Goal: Task Accomplishment & Management: Manage account settings

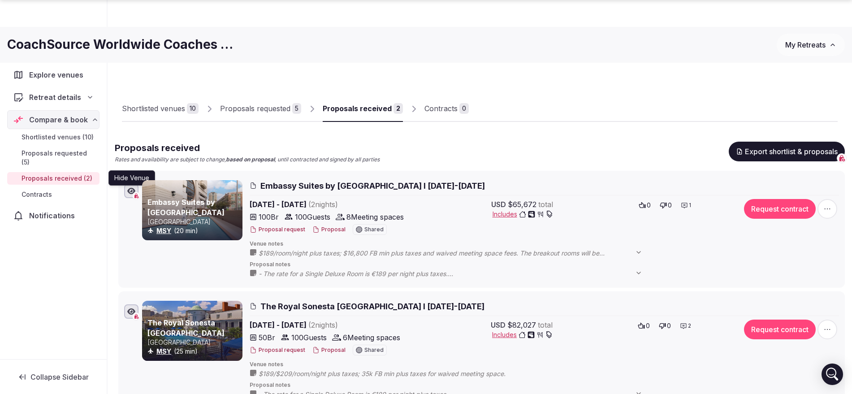
scroll to position [43, 0]
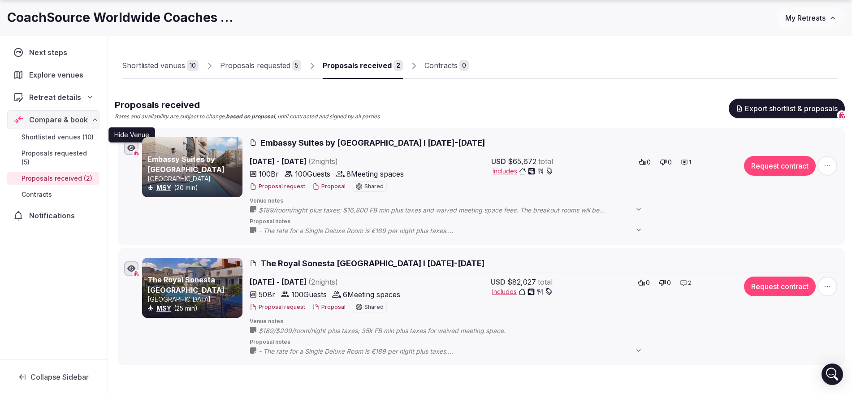
click at [831, 13] on button "My Retreats" at bounding box center [811, 18] width 68 height 22
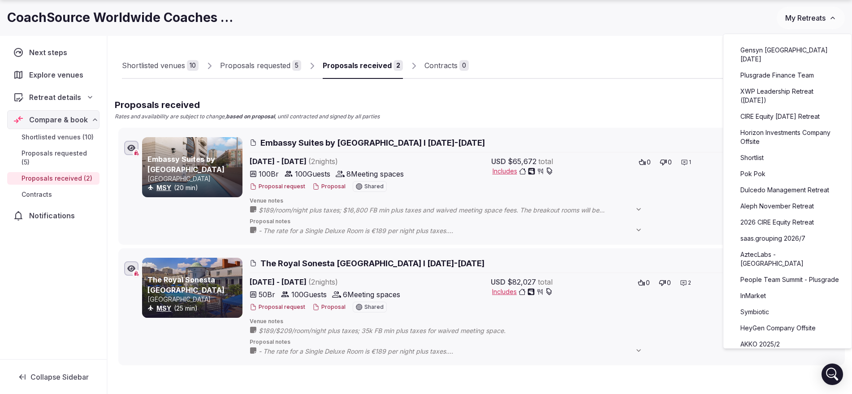
click at [771, 210] on link "Aleph November Retreat" at bounding box center [787, 206] width 110 height 14
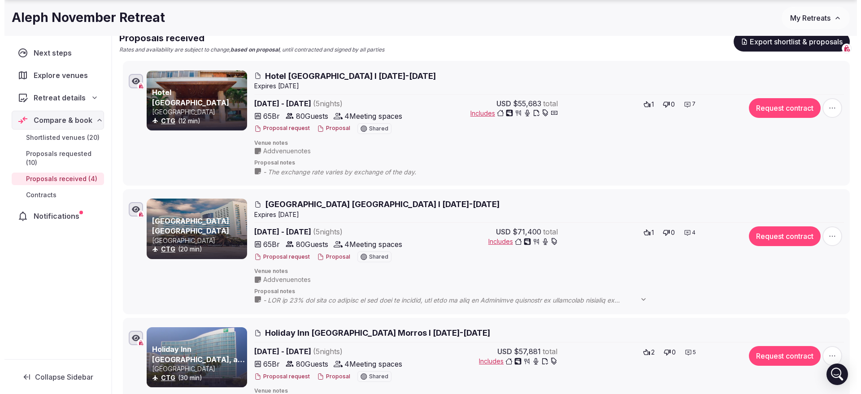
scroll to position [112, 0]
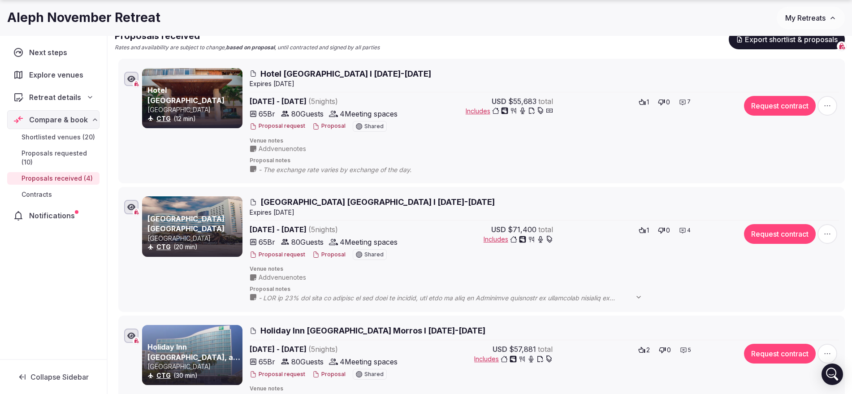
click at [334, 252] on button "Proposal" at bounding box center [328, 255] width 33 height 8
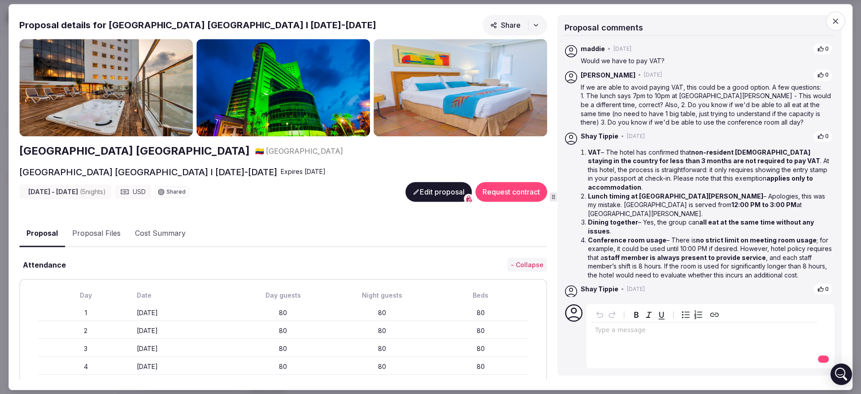
scroll to position [53, 0]
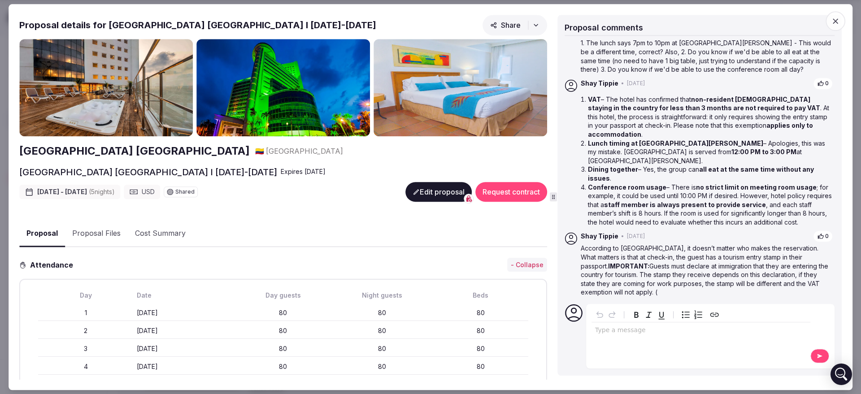
click at [419, 195] on button "Edit proposal" at bounding box center [438, 192] width 66 height 20
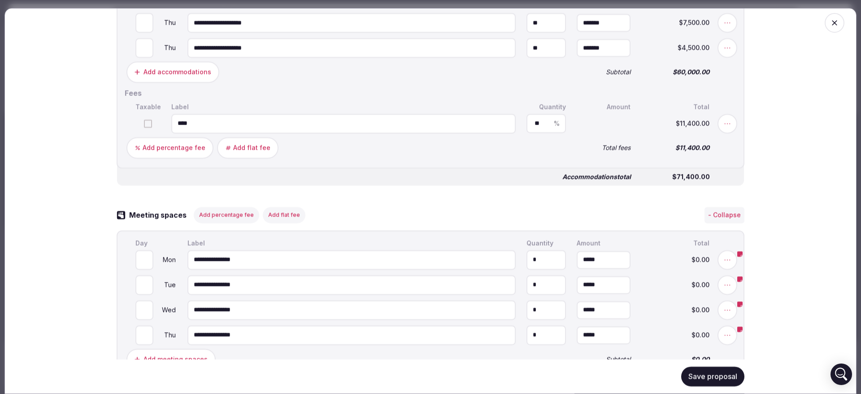
scroll to position [616, 0]
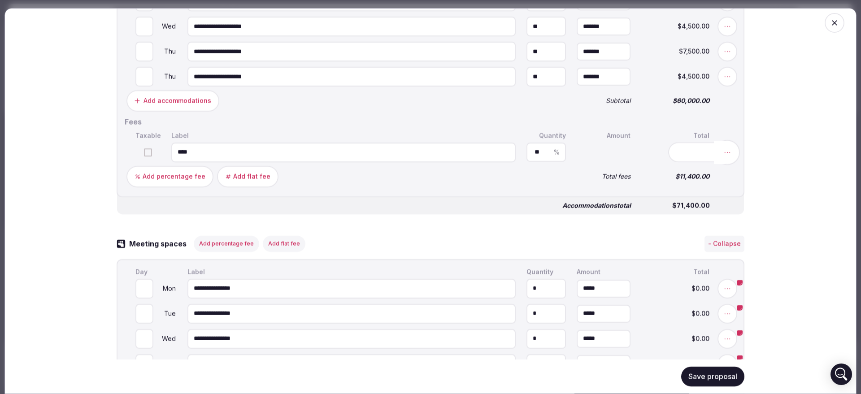
click at [723, 156] on icon at bounding box center [727, 151] width 9 height 9
click at [453, 159] on button "Delete" at bounding box center [455, 152] width 37 height 16
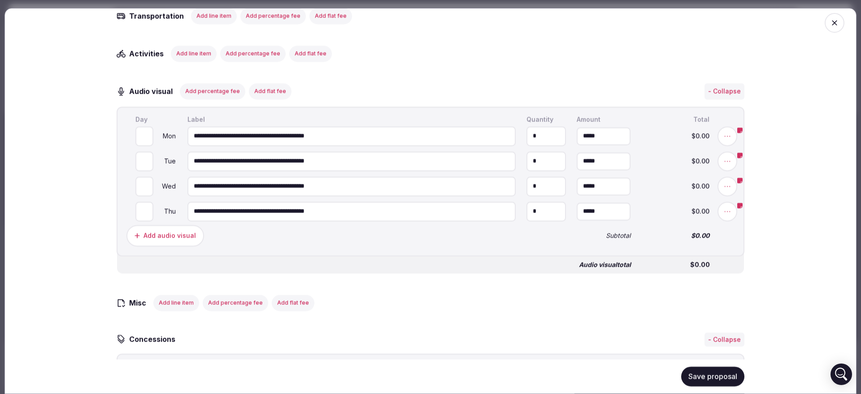
scroll to position [1459, 0]
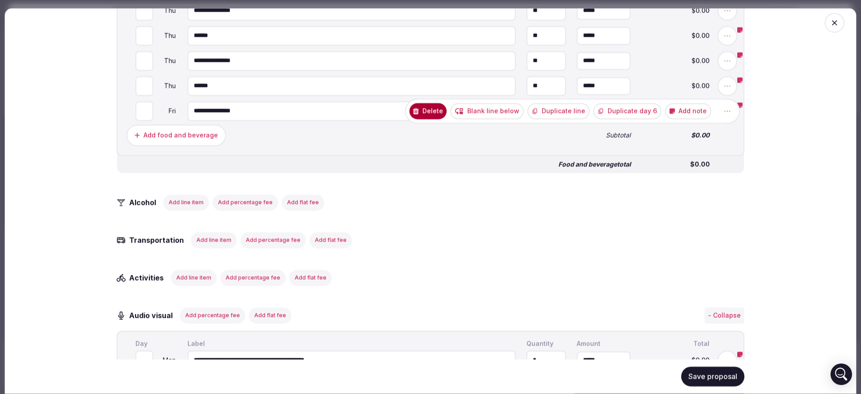
click at [685, 119] on button "Add note" at bounding box center [688, 111] width 46 height 16
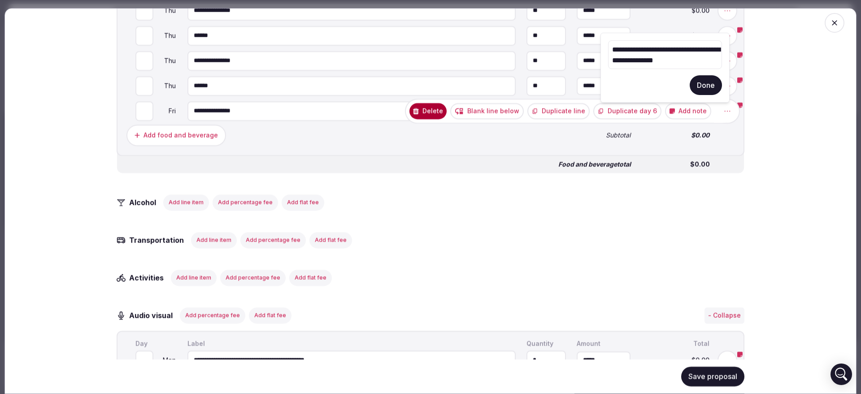
click at [705, 87] on button "Done" at bounding box center [705, 85] width 32 height 20
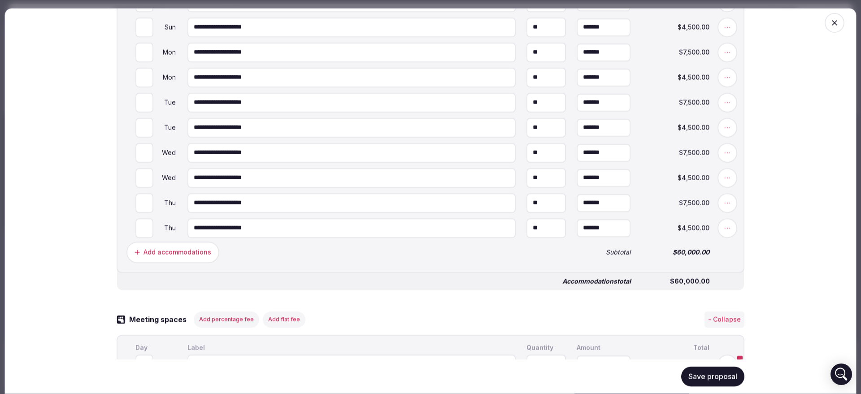
scroll to position [507, 0]
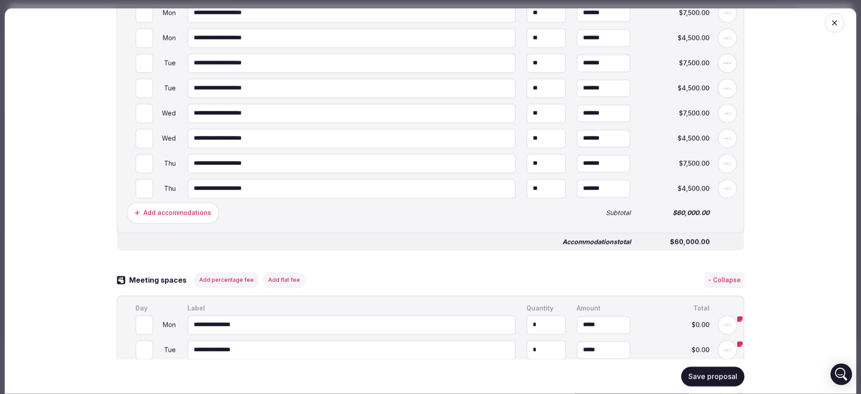
click at [830, 22] on icon "button" at bounding box center [834, 22] width 9 height 9
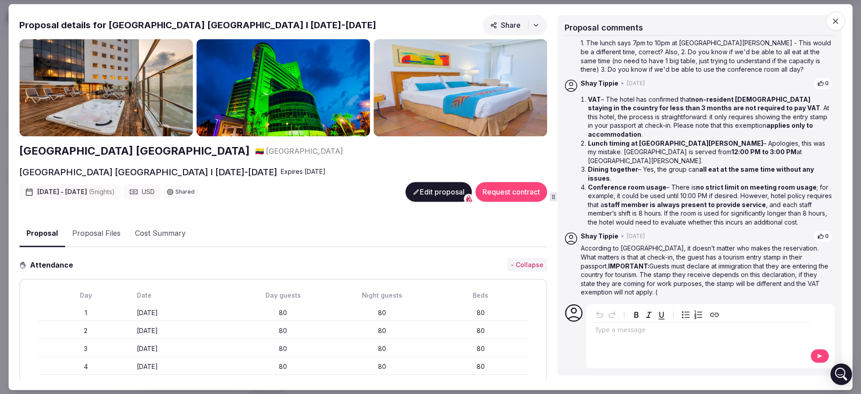
click at [415, 188] on button "Edit proposal" at bounding box center [438, 192] width 66 height 20
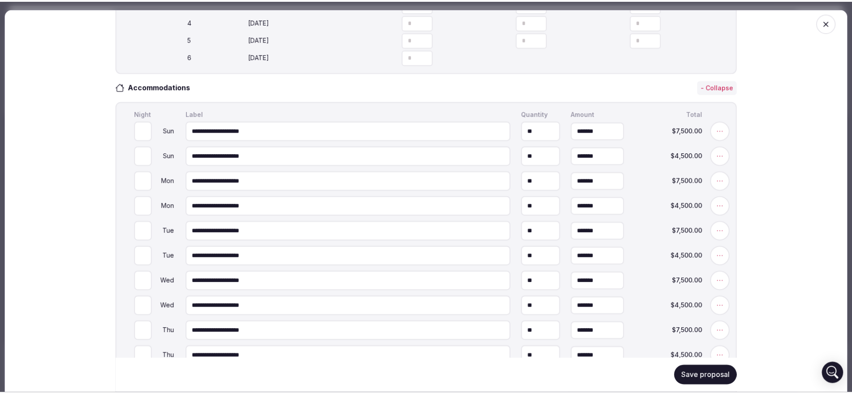
scroll to position [560, 0]
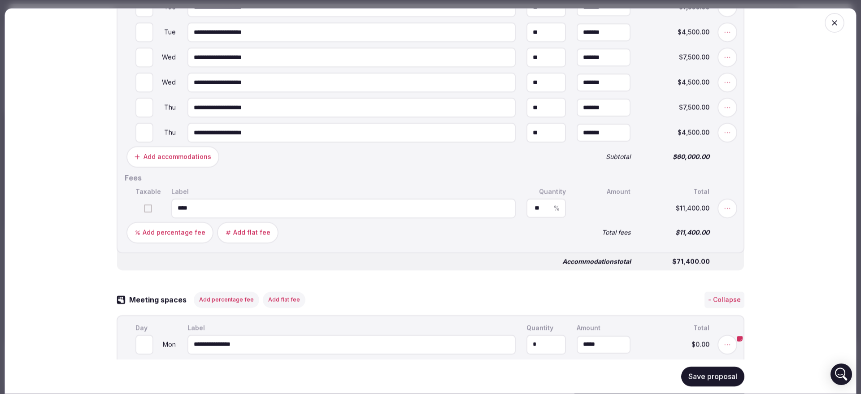
click at [830, 25] on icon "button" at bounding box center [834, 22] width 9 height 9
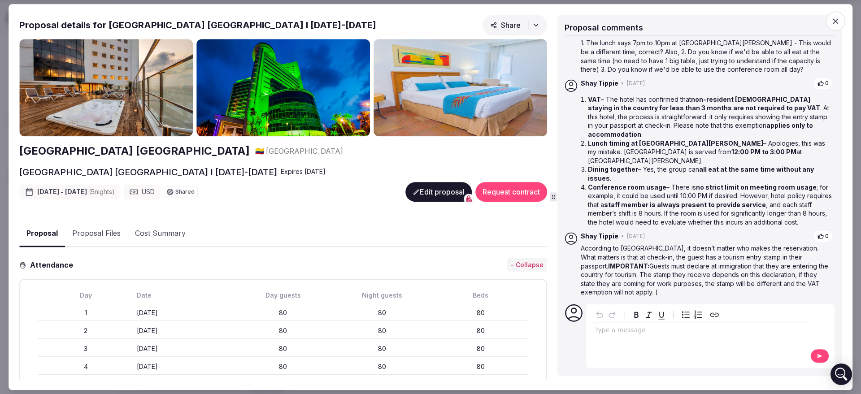
click at [837, 18] on icon "button" at bounding box center [834, 20] width 5 height 5
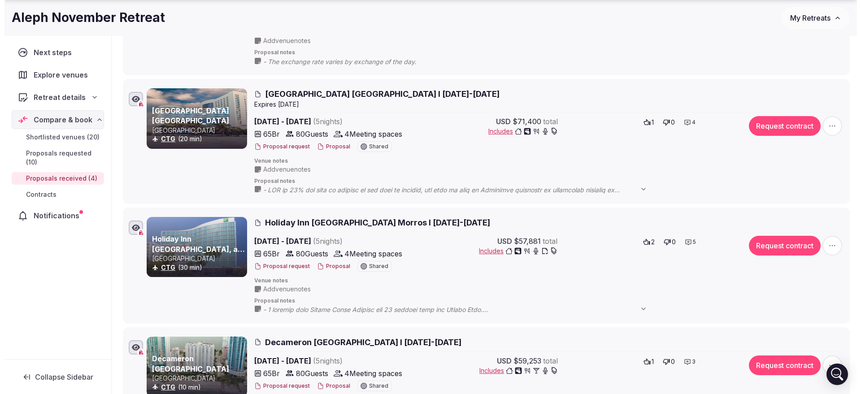
scroll to position [224, 0]
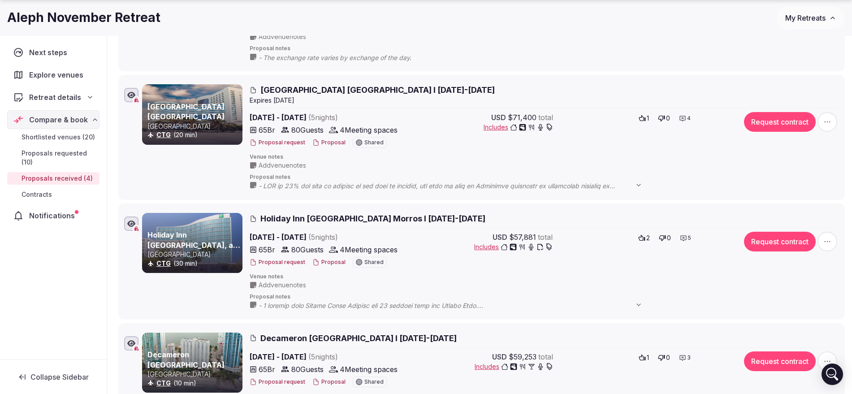
click at [338, 262] on button "Proposal" at bounding box center [328, 263] width 33 height 8
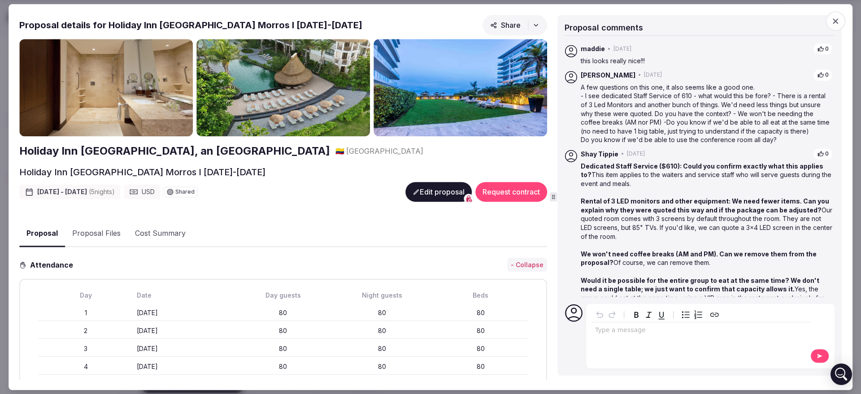
scroll to position [168, 0]
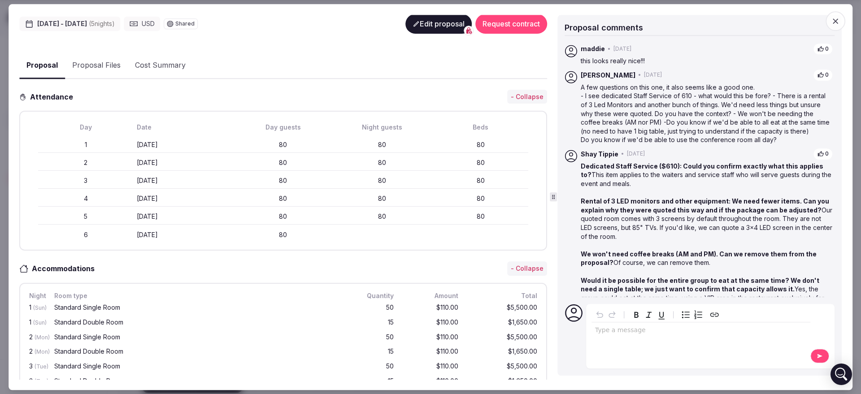
click at [261, 265] on div "Accommodations - Collapse" at bounding box center [283, 269] width 528 height 14
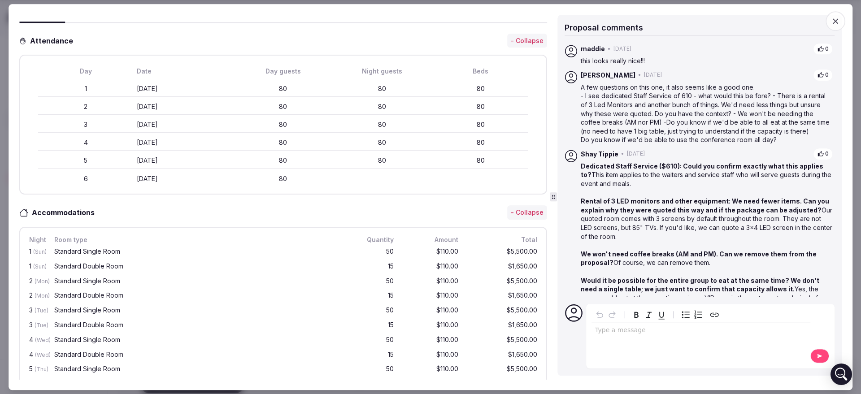
scroll to position [56, 0]
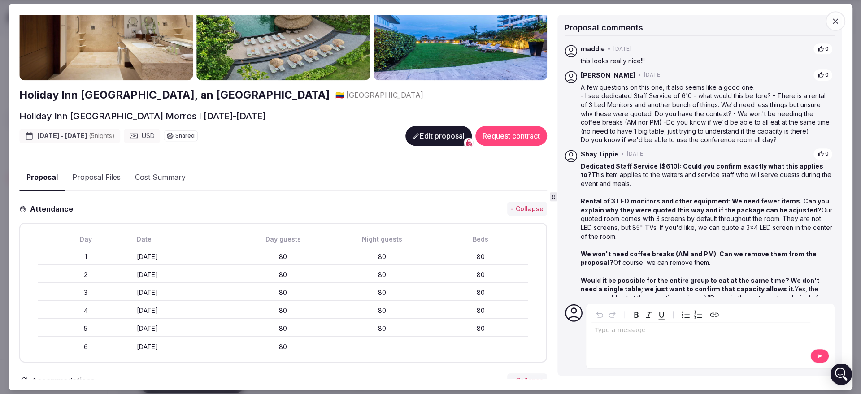
click at [412, 134] on icon at bounding box center [415, 135] width 7 height 7
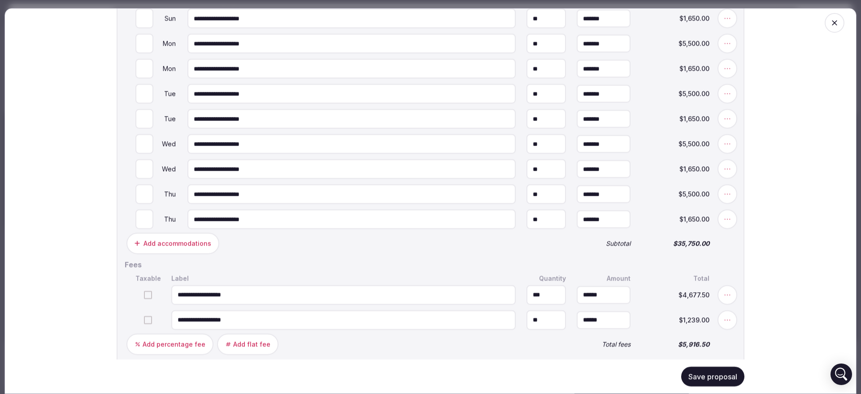
scroll to position [504, 0]
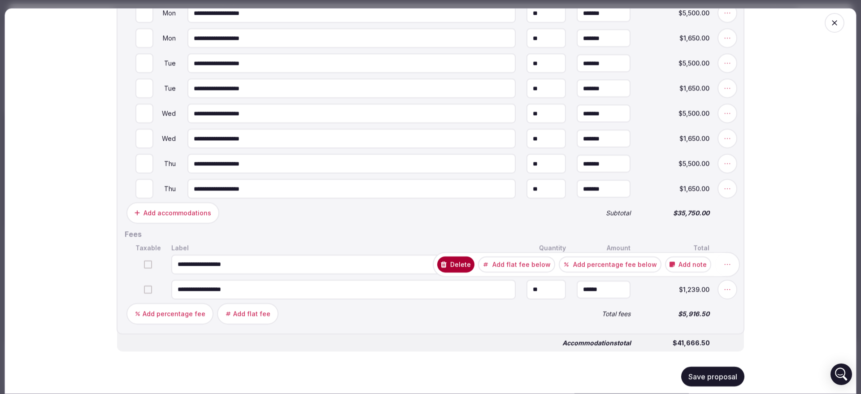
click at [468, 268] on button "Delete" at bounding box center [455, 264] width 37 height 16
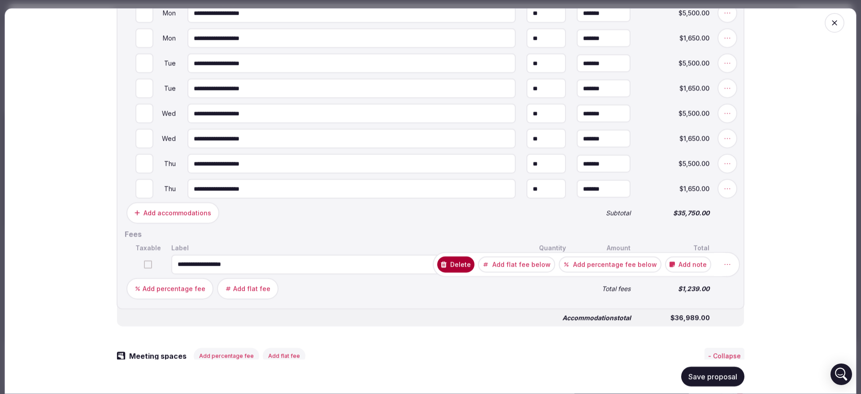
click at [467, 265] on button "Delete" at bounding box center [455, 264] width 37 height 16
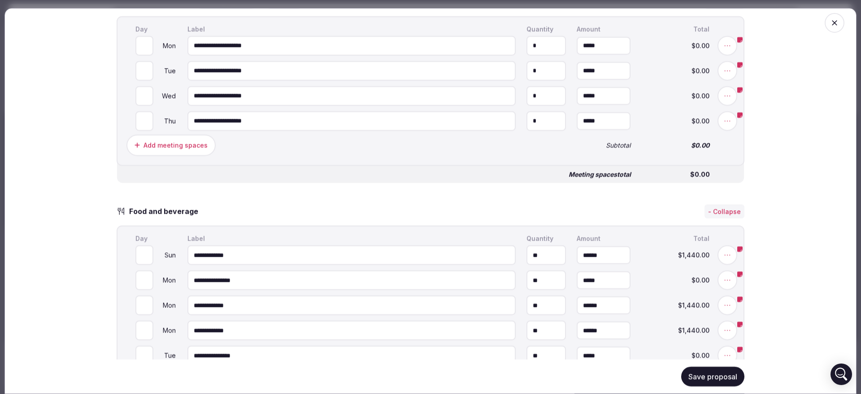
scroll to position [787, 0]
click at [700, 128] on button "Add note" at bounding box center [688, 120] width 46 height 16
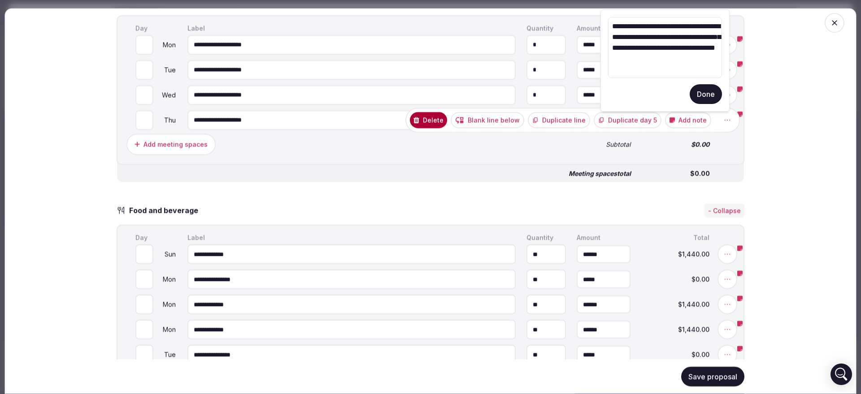
click at [704, 95] on button "Done" at bounding box center [705, 94] width 32 height 20
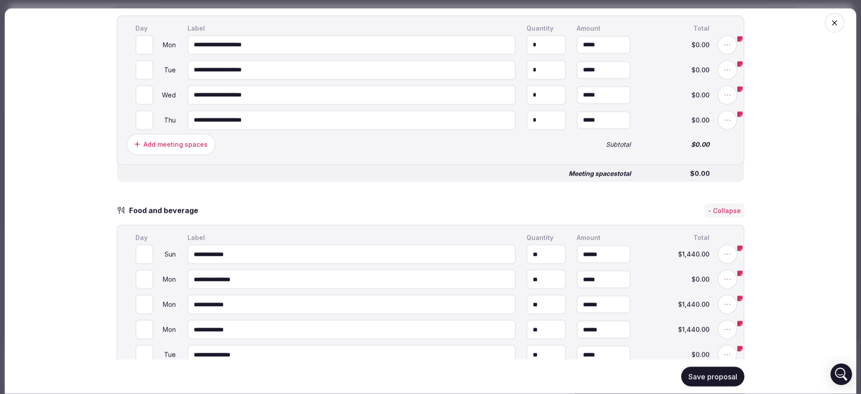
scroll to position [955, 0]
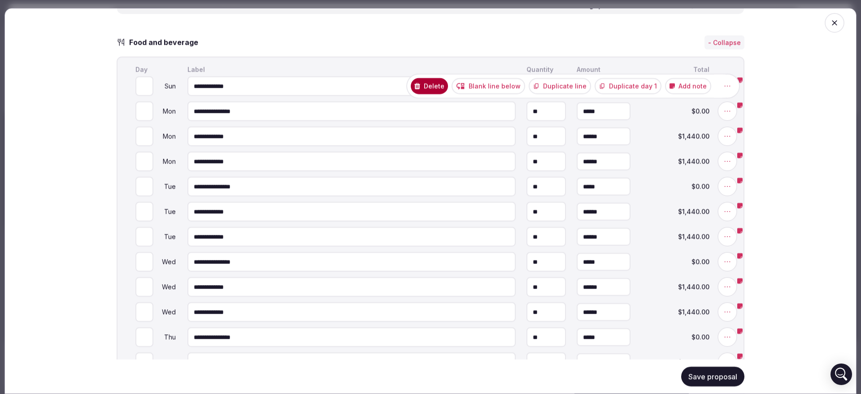
click at [701, 87] on button "Add note" at bounding box center [688, 86] width 46 height 16
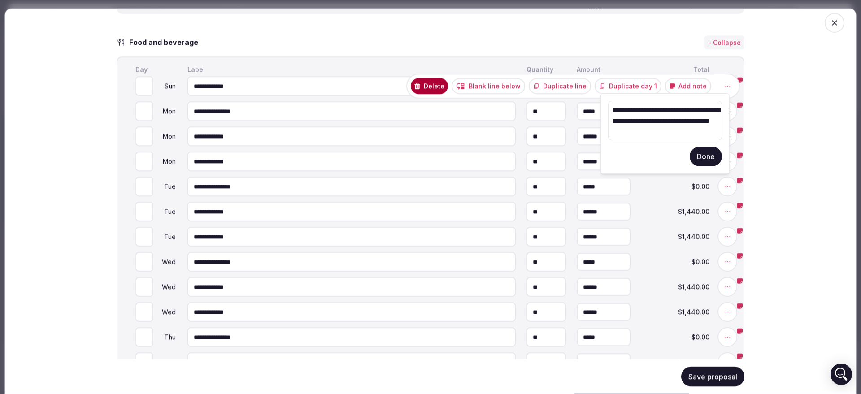
click at [706, 159] on button "Done" at bounding box center [705, 157] width 32 height 20
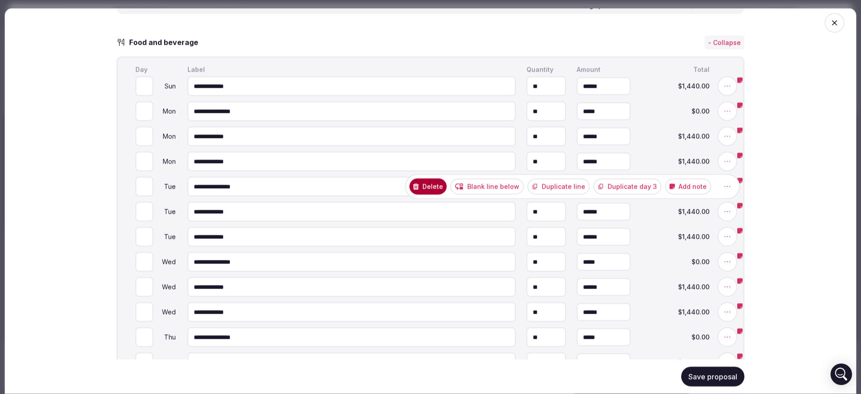
click at [699, 190] on button "Add note" at bounding box center [688, 186] width 46 height 16
click at [703, 157] on button "Done" at bounding box center [705, 161] width 32 height 20
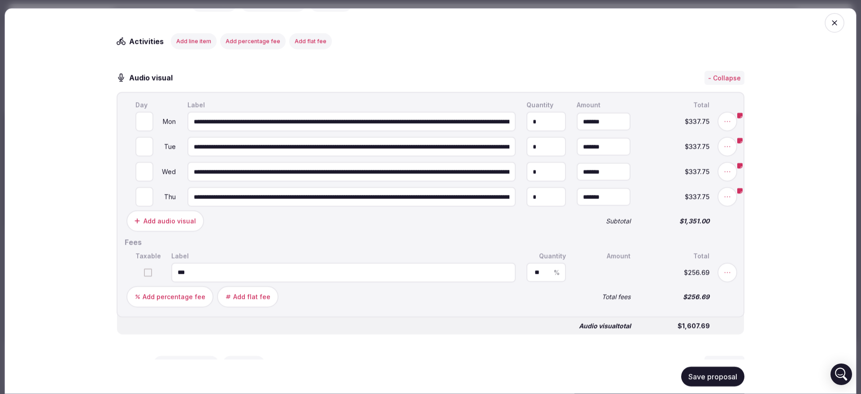
scroll to position [1627, 0]
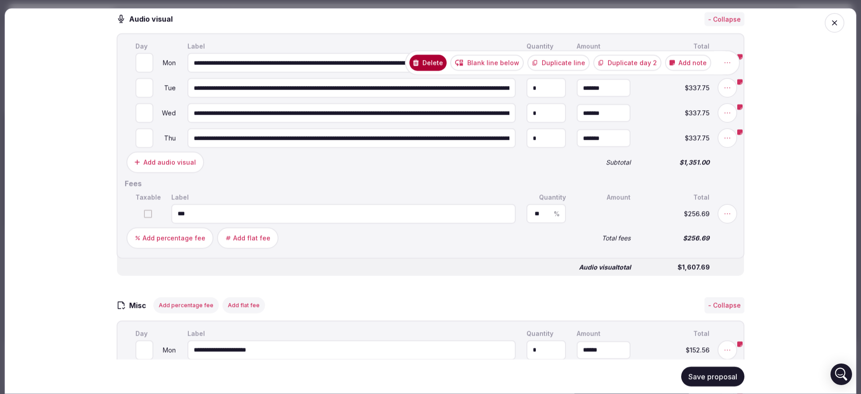
click at [441, 64] on button "Delete" at bounding box center [427, 63] width 37 height 16
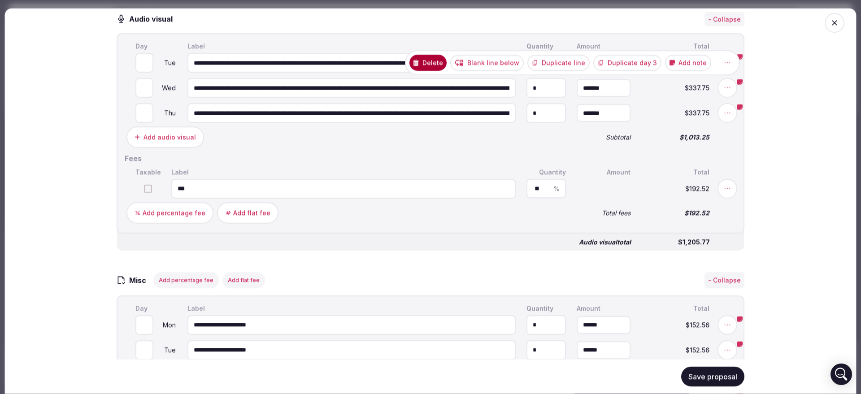
click at [434, 69] on button "Delete" at bounding box center [427, 63] width 37 height 16
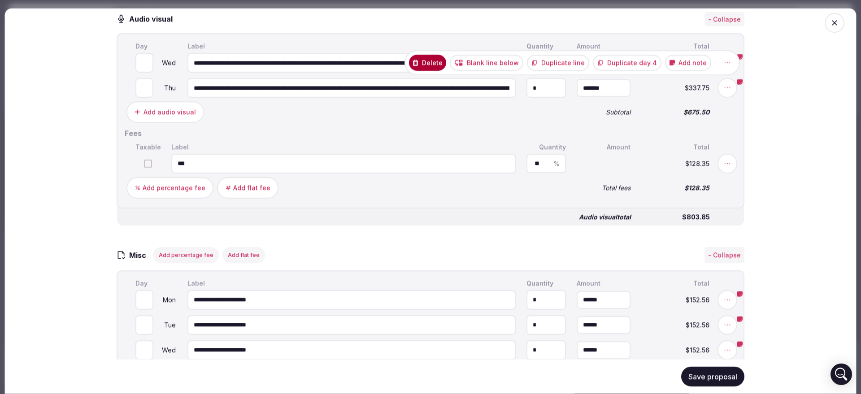
click at [426, 69] on button "Delete" at bounding box center [427, 63] width 37 height 16
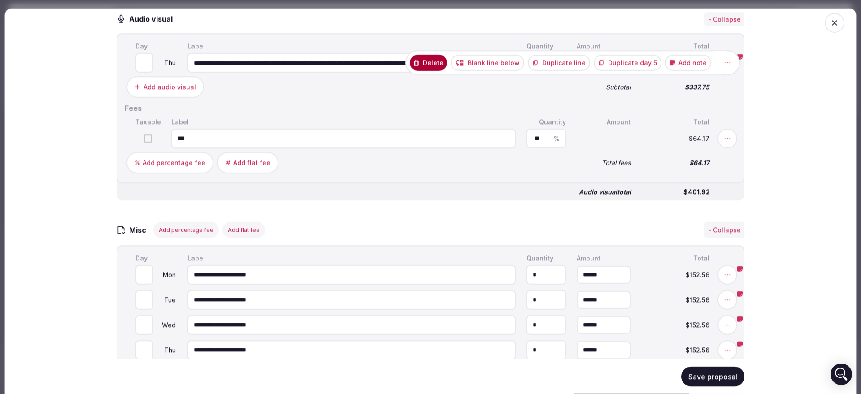
click at [439, 69] on button "Delete" at bounding box center [428, 63] width 37 height 16
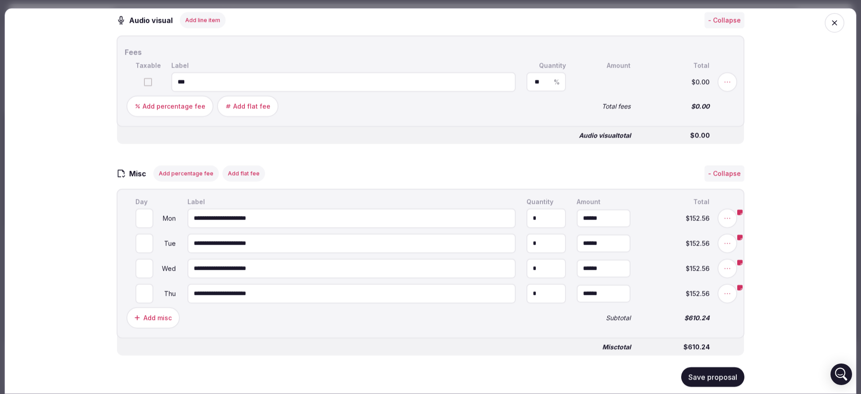
click at [710, 377] on button "Save proposal" at bounding box center [712, 377] width 63 height 20
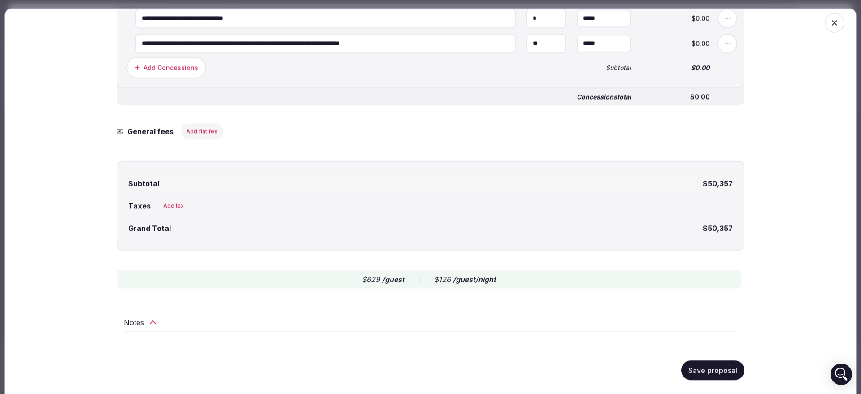
scroll to position [2195, 0]
click at [707, 360] on button "Save proposal" at bounding box center [712, 369] width 63 height 20
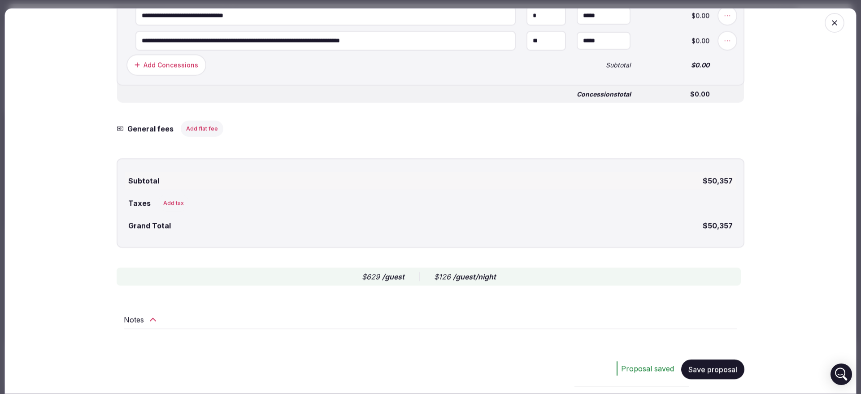
scroll to position [1914, 0]
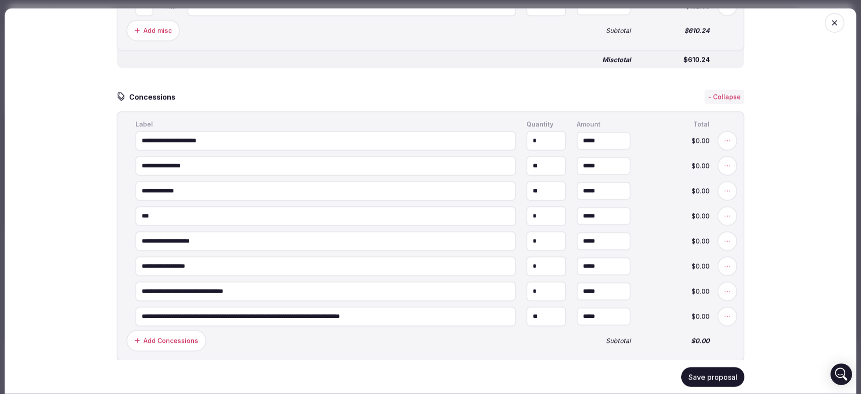
click at [832, 36] on div at bounding box center [824, 33] width 34 height 34
click at [830, 24] on icon "button" at bounding box center [834, 22] width 9 height 9
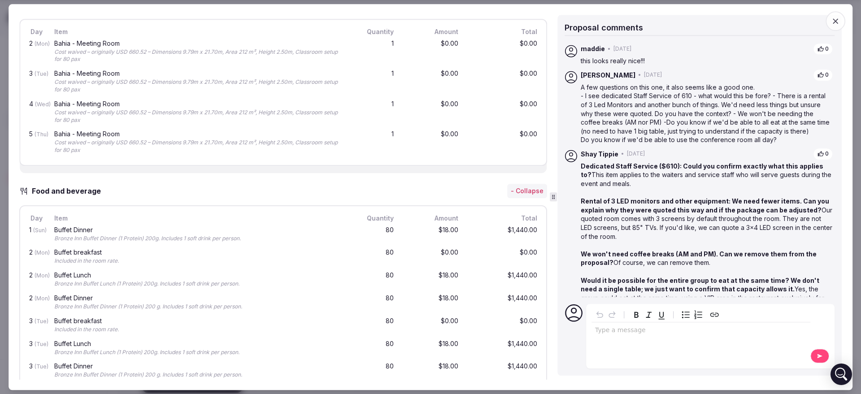
scroll to position [728, 0]
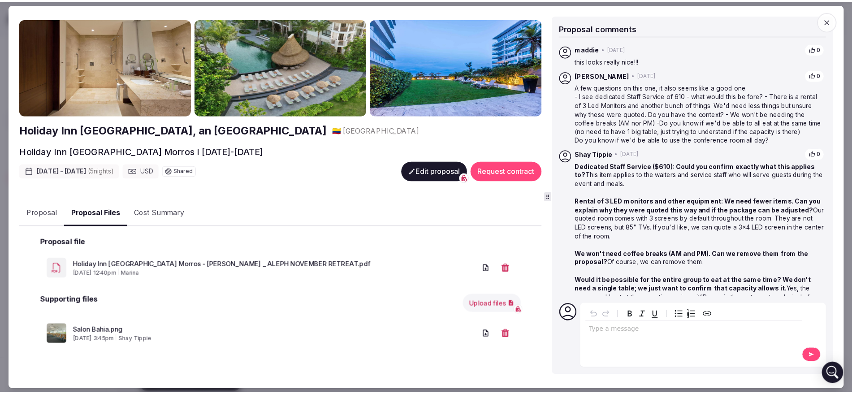
scroll to position [19, 0]
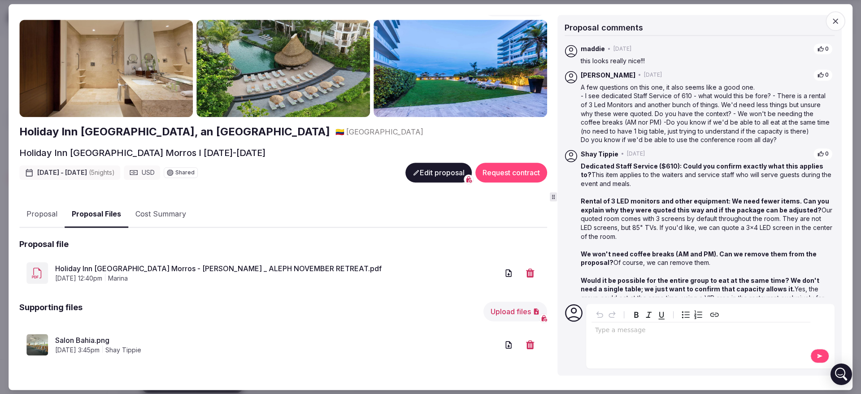
click at [111, 271] on link "Holiday Inn Cartagena Morros - Jhonatan Llanos _ ALEPH NOVEMBER RETREAT.pdf" at bounding box center [276, 268] width 443 height 11
click at [832, 23] on icon "button" at bounding box center [835, 21] width 9 height 9
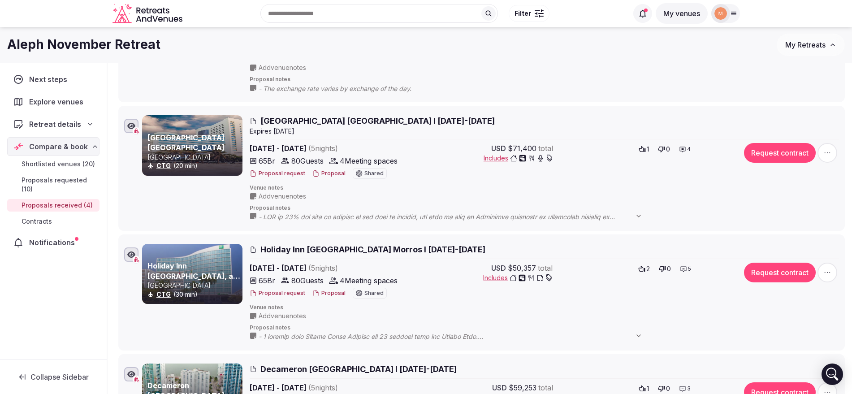
scroll to position [168, 0]
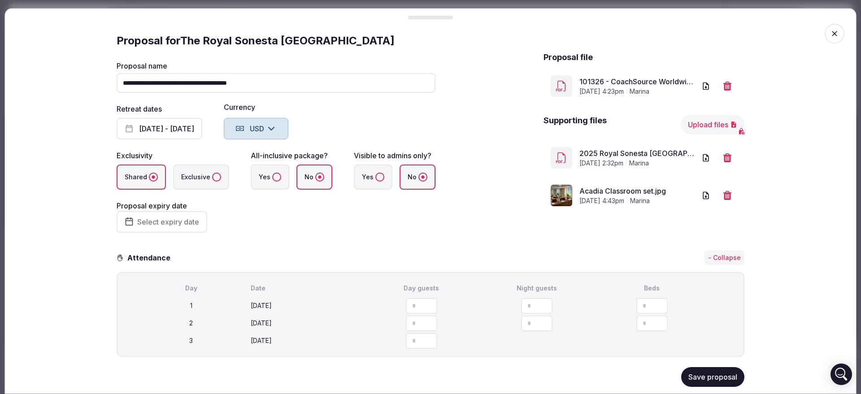
click at [830, 29] on icon "button" at bounding box center [834, 33] width 9 height 9
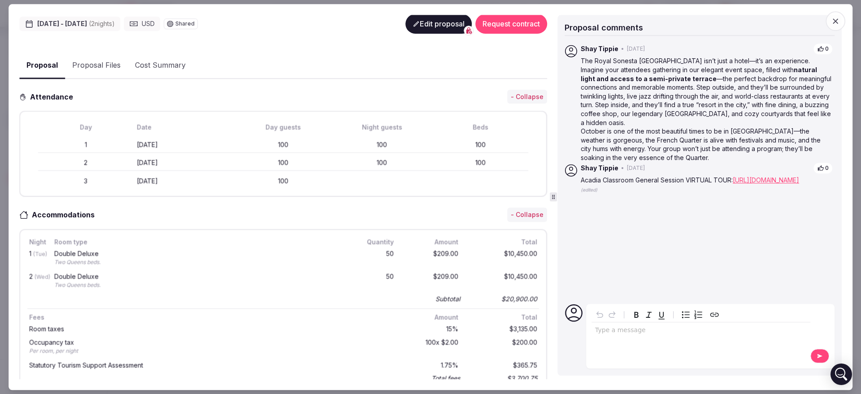
click at [840, 22] on span "button" at bounding box center [835, 21] width 20 height 20
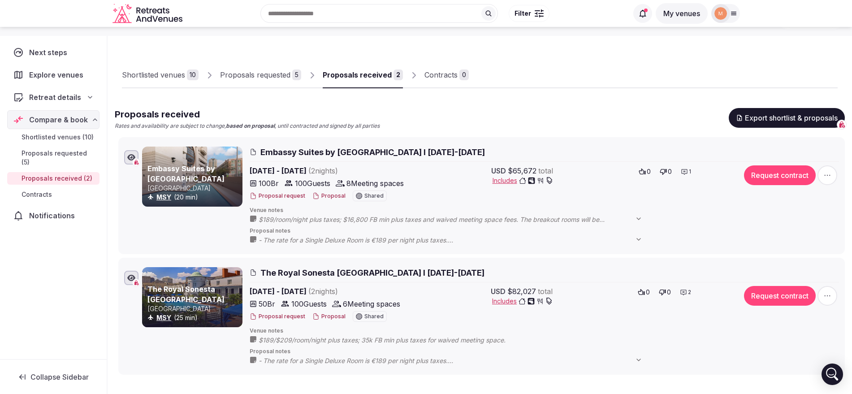
click at [734, 15] on icon at bounding box center [733, 13] width 7 height 7
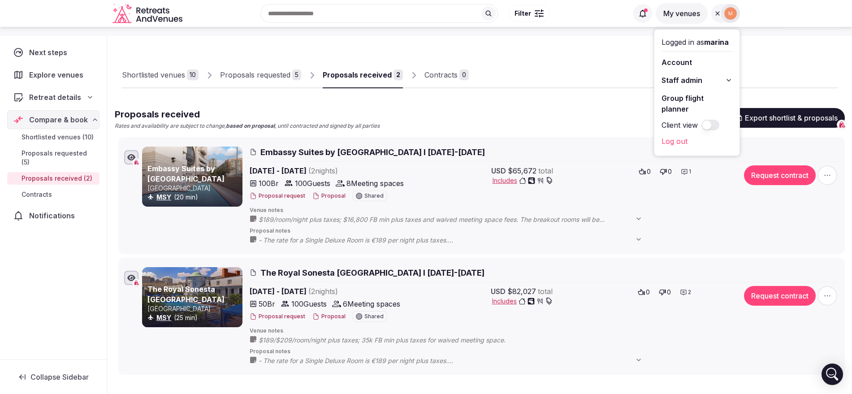
click at [636, 15] on span at bounding box center [642, 13] width 19 height 19
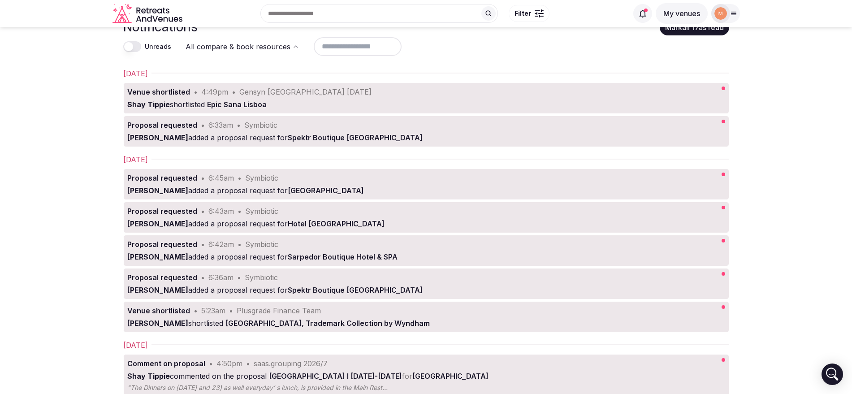
click at [244, 104] on span "Epic Sana Lisboa" at bounding box center [237, 104] width 60 height 9
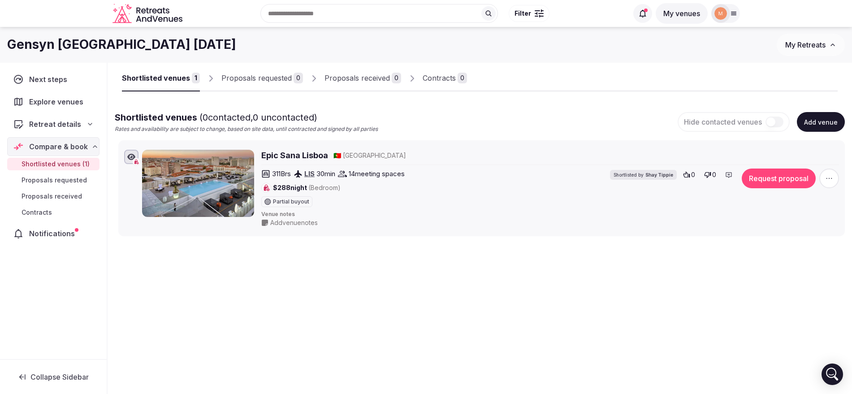
scroll to position [30, 0]
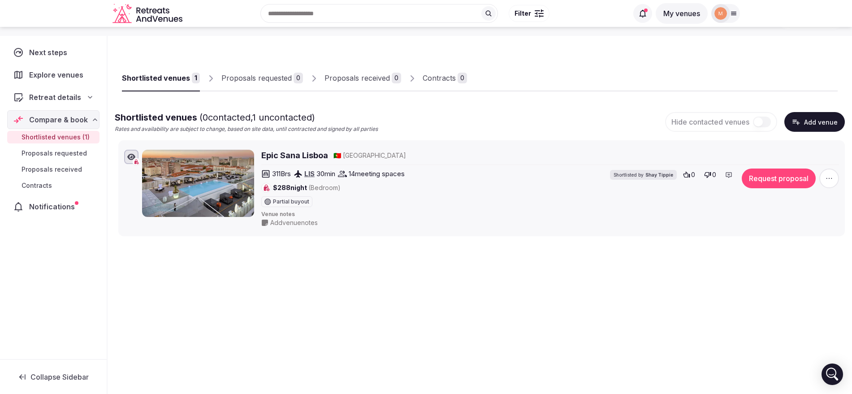
click at [727, 14] on div at bounding box center [720, 13] width 19 height 19
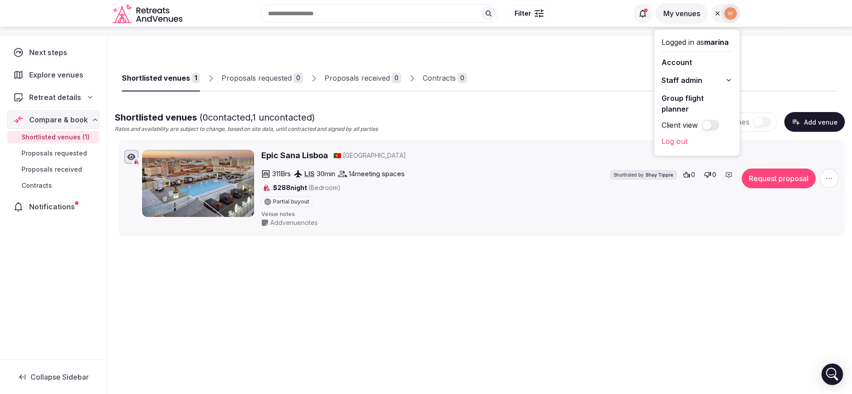
click at [712, 81] on button "Staff admin" at bounding box center [697, 80] width 71 height 14
click at [692, 128] on link "Retreats" at bounding box center [697, 128] width 71 height 14
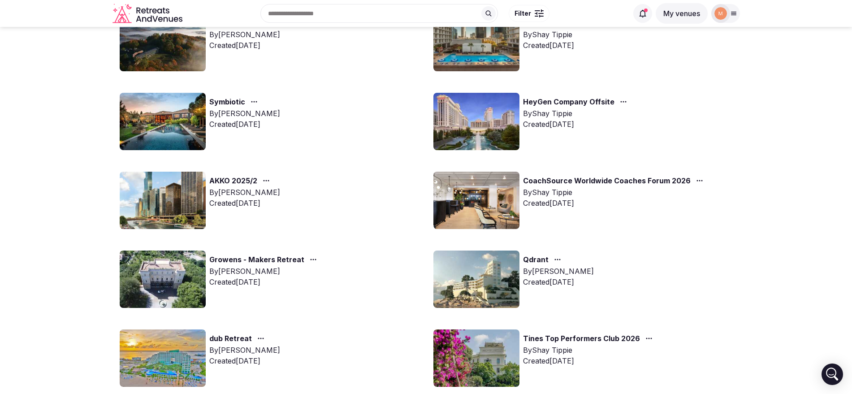
scroll to position [571, 0]
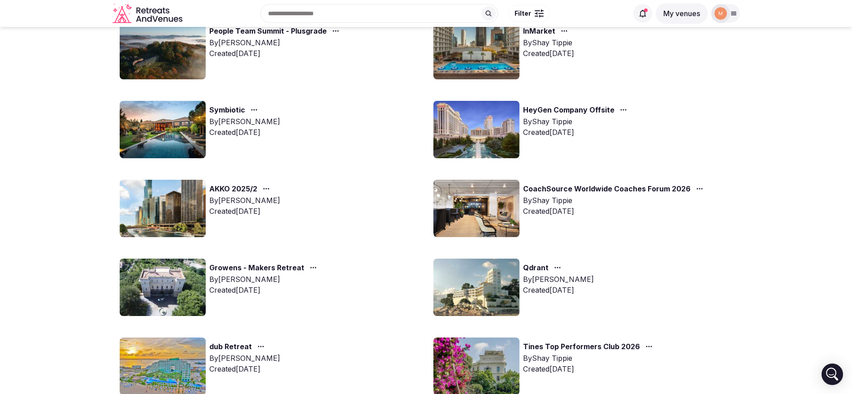
click at [242, 185] on link "AKKO 2025/2" at bounding box center [233, 189] width 48 height 12
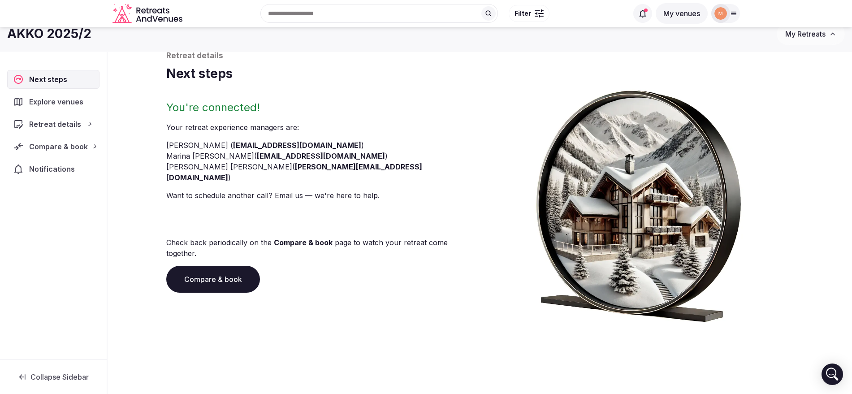
scroll to position [34, 0]
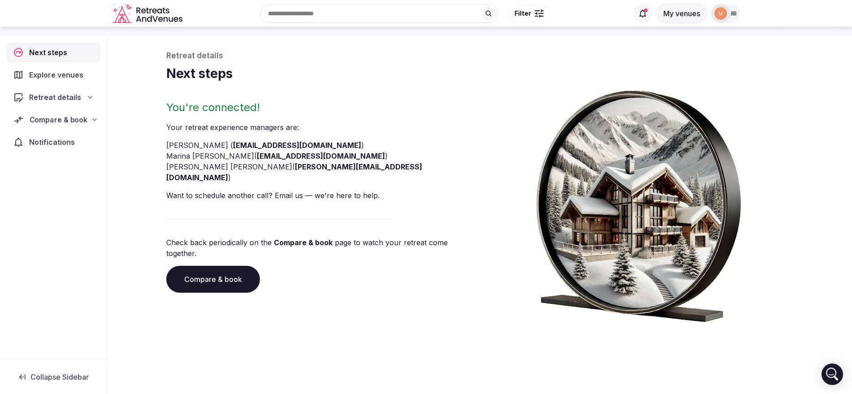
click at [84, 110] on div "Compare & book" at bounding box center [53, 119] width 91 height 19
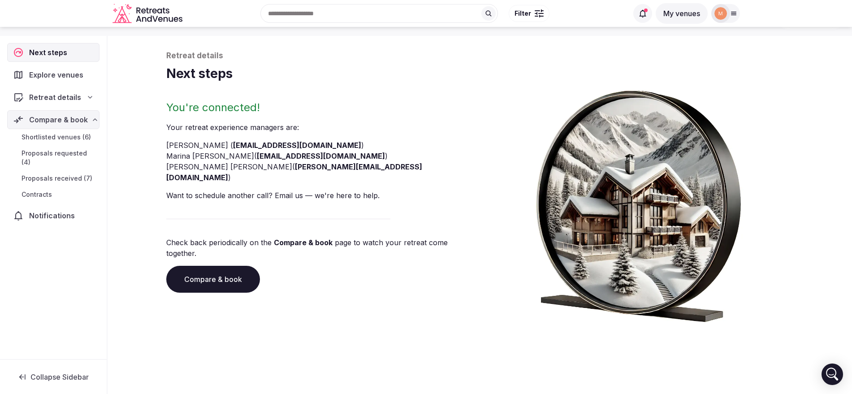
click at [82, 174] on span "Proposals received (7)" at bounding box center [57, 178] width 71 height 9
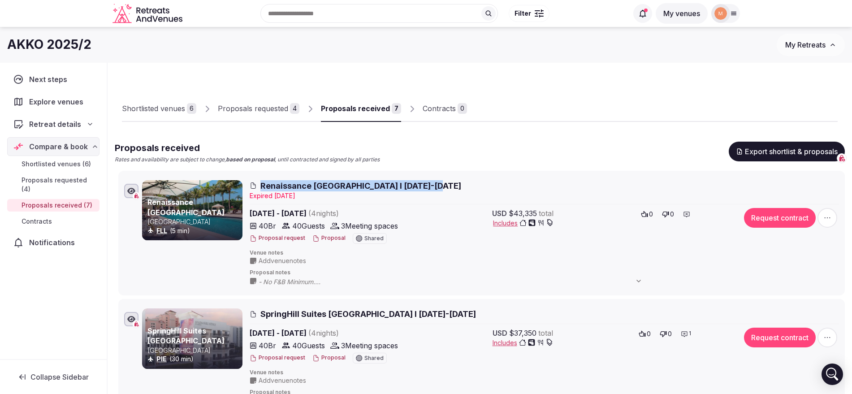
drag, startPoint x: 254, startPoint y: 176, endPoint x: 428, endPoint y: 183, distance: 173.6
click at [428, 183] on li "Renaissance Fort Lauderdale Marina Hotel United States FLL (5 min) Renaissance …" at bounding box center [481, 233] width 727 height 125
copy span "Renaissance Fort Lauderdale Marina Hotel"
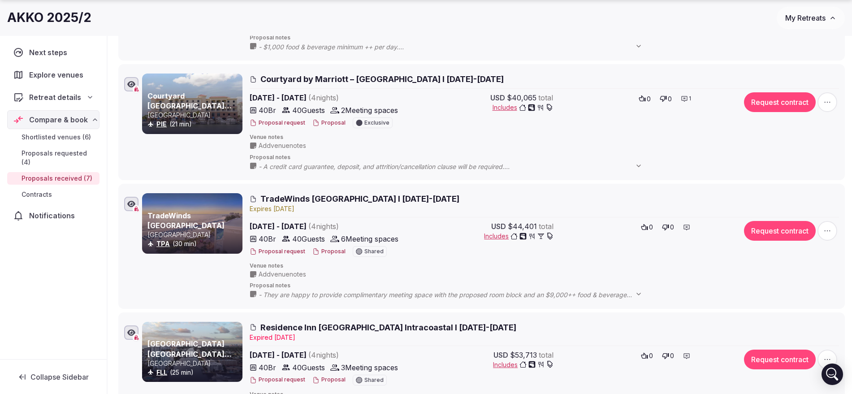
scroll to position [727, 0]
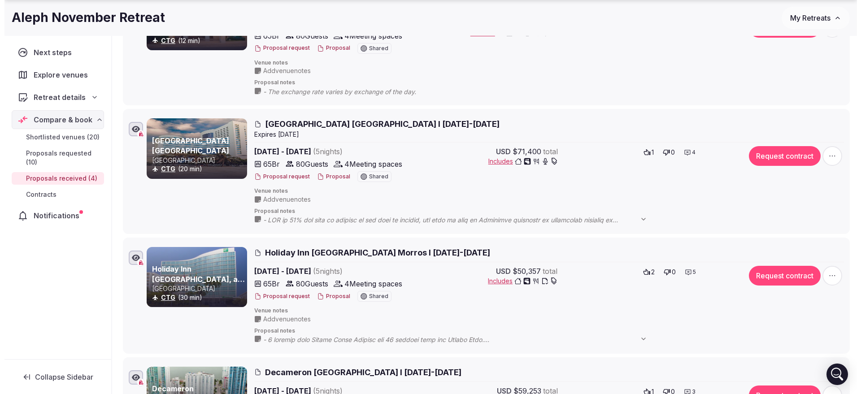
scroll to position [196, 0]
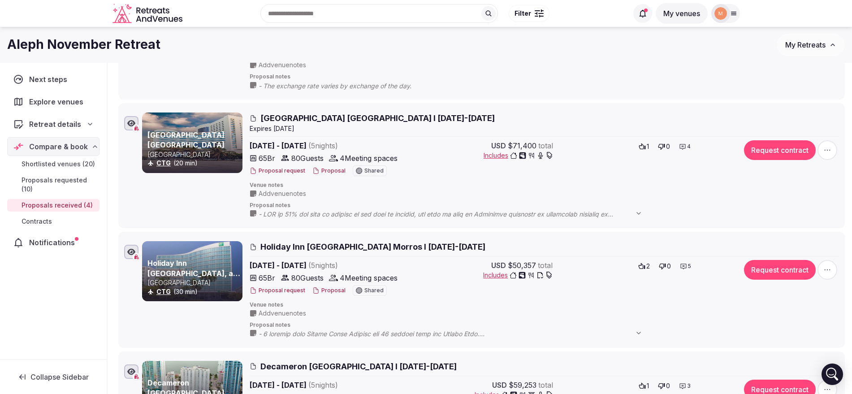
click at [327, 290] on button "Proposal" at bounding box center [328, 291] width 33 height 8
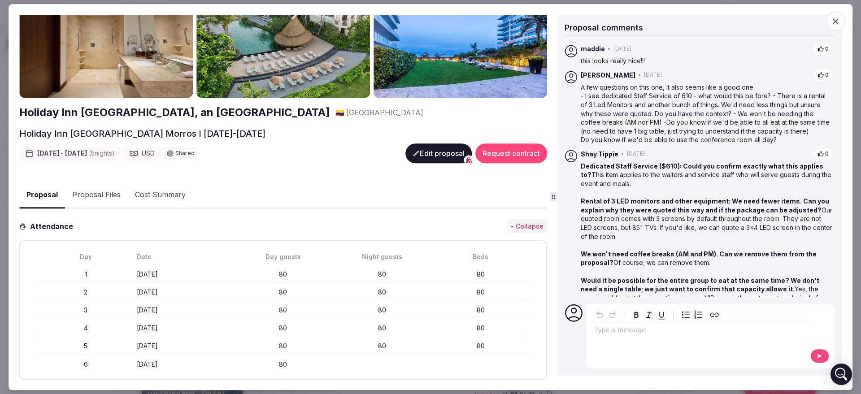
scroll to position [39, 0]
click at [413, 152] on icon at bounding box center [415, 152] width 5 height 5
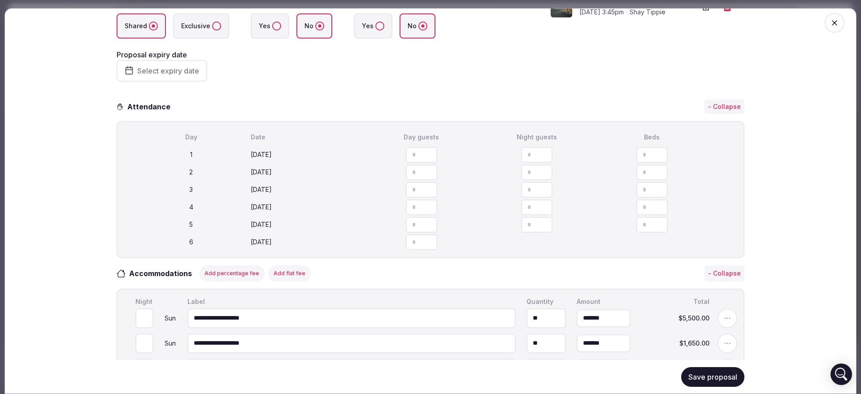
scroll to position [0, 0]
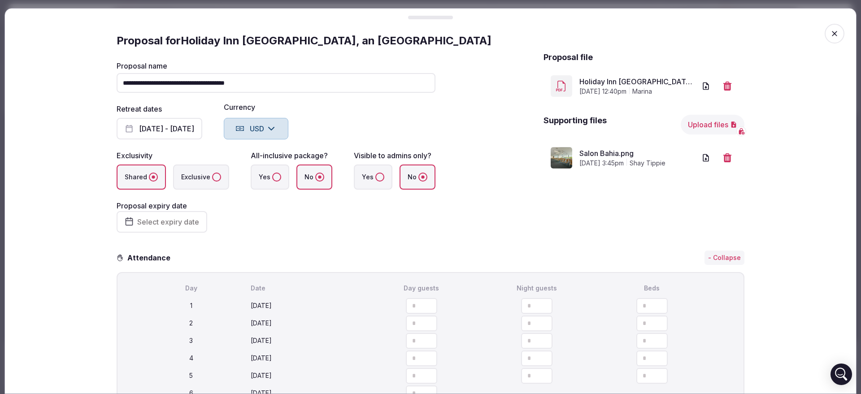
click at [717, 83] on button "button" at bounding box center [727, 86] width 20 height 20
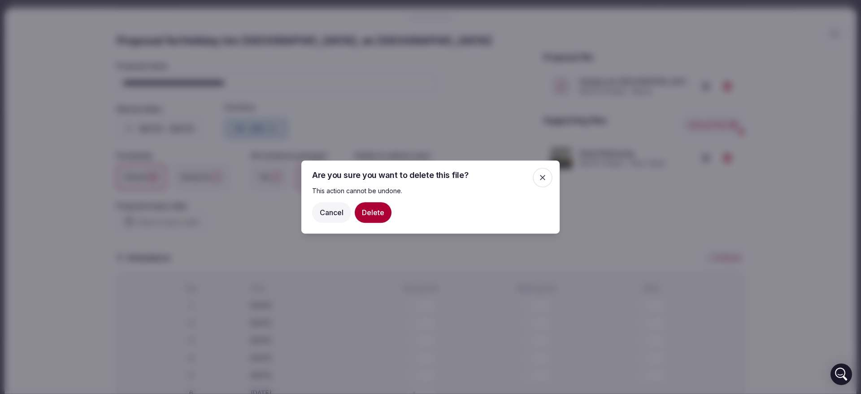
click at [382, 212] on button "Delete" at bounding box center [373, 212] width 37 height 21
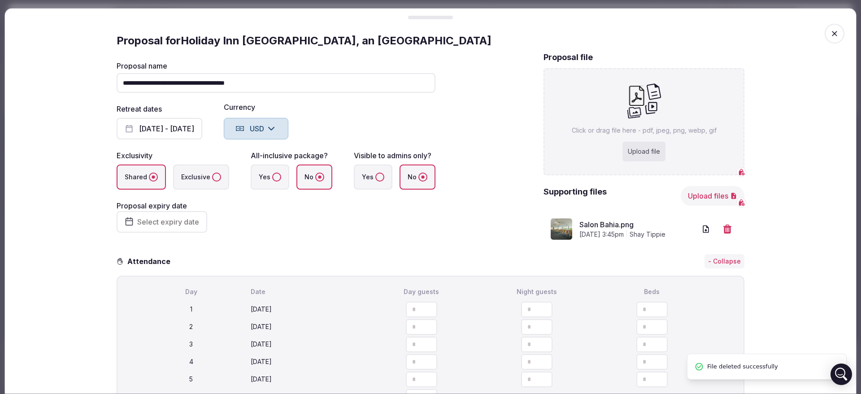
click at [622, 158] on div "Upload file" at bounding box center [643, 152] width 43 height 20
type input "**********"
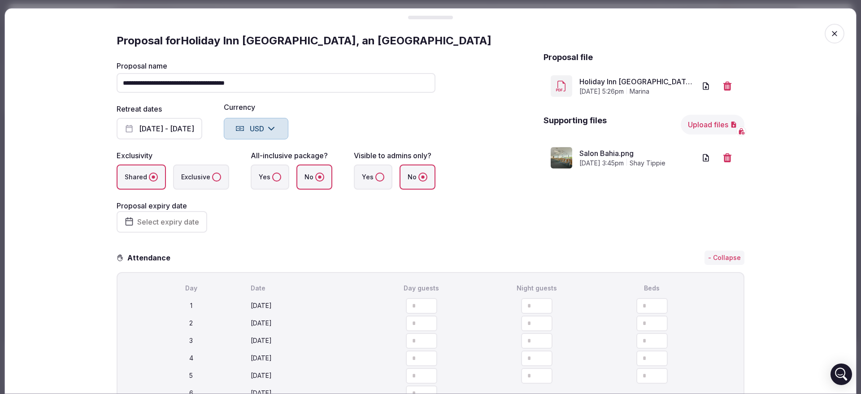
click at [824, 39] on span "button" at bounding box center [834, 34] width 20 height 20
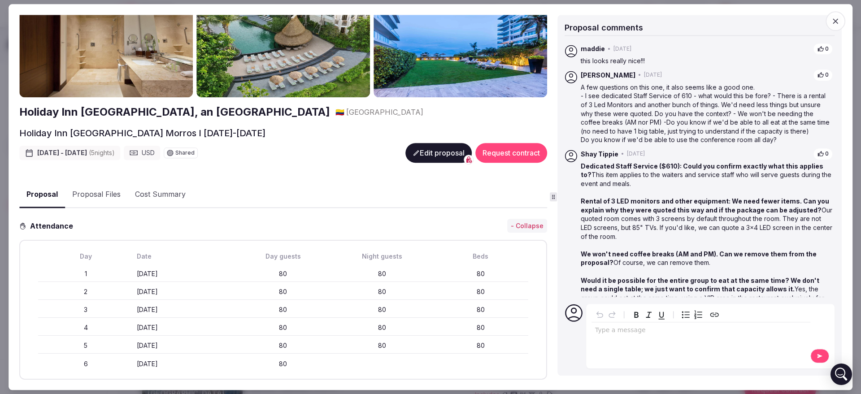
click at [833, 25] on icon "button" at bounding box center [835, 21] width 9 height 9
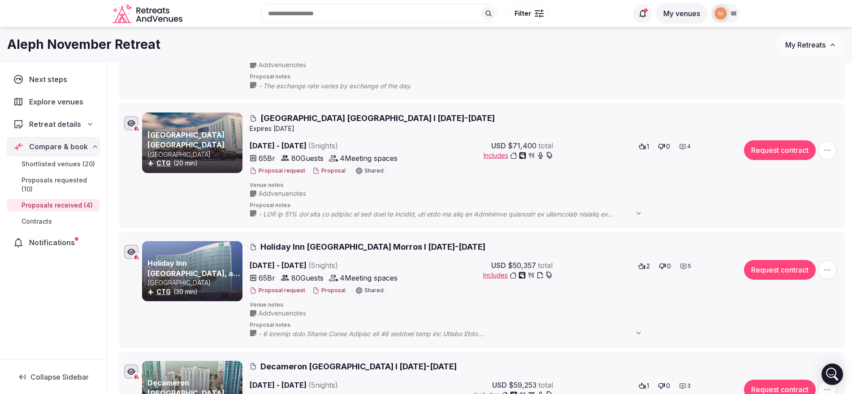
click at [337, 175] on div "Proposal request Proposal Shared" at bounding box center [329, 170] width 158 height 11
click at [335, 169] on button "Proposal" at bounding box center [328, 171] width 33 height 8
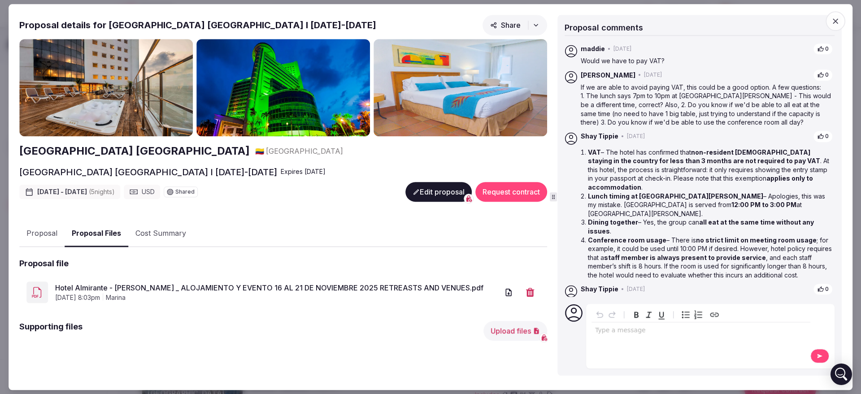
click at [105, 228] on button "Proposal Files" at bounding box center [97, 234] width 64 height 26
click at [502, 326] on button "Upload files" at bounding box center [515, 331] width 64 height 20
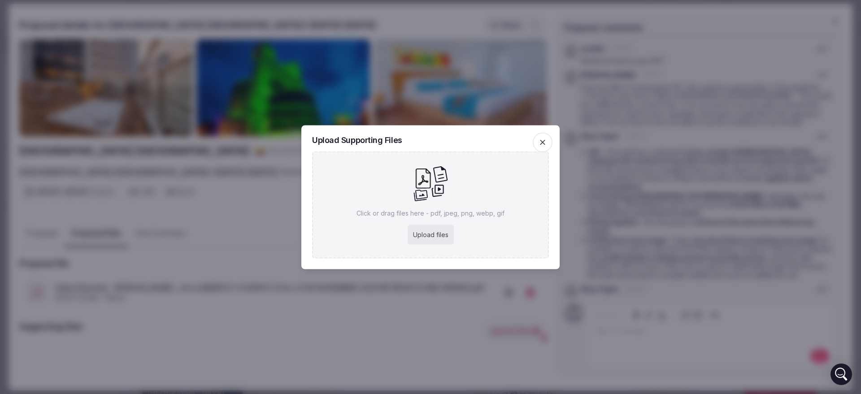
click at [437, 239] on div "Upload files" at bounding box center [430, 235] width 46 height 20
type input "**********"
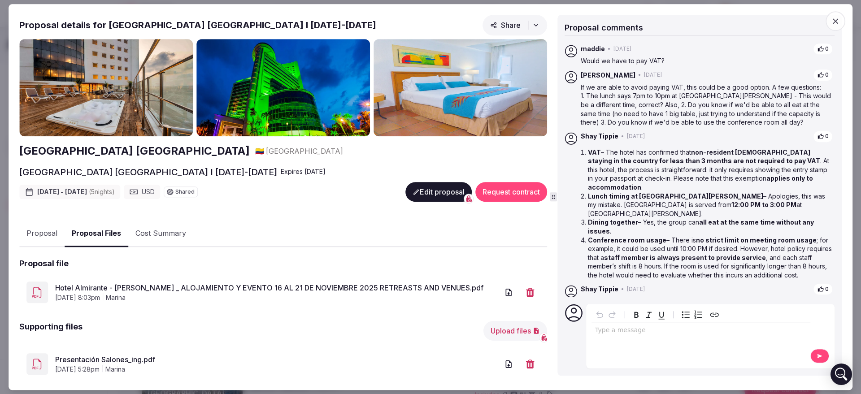
click at [286, 78] on div at bounding box center [430, 197] width 861 height 394
click at [109, 359] on link "Presentación Salones_ing.pdf" at bounding box center [276, 359] width 443 height 11
click at [836, 20] on icon "button" at bounding box center [834, 20] width 5 height 5
